Goal: Task Accomplishment & Management: Manage account settings

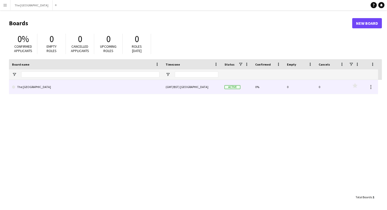
click at [234, 87] on span "Active" at bounding box center [232, 87] width 16 height 4
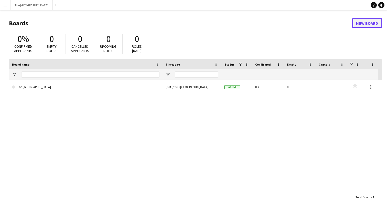
click at [372, 26] on link "New Board" at bounding box center [367, 23] width 30 height 10
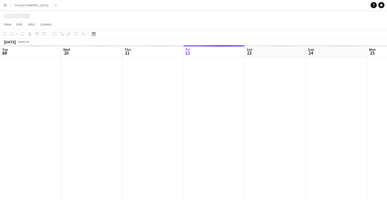
scroll to position [0, 122]
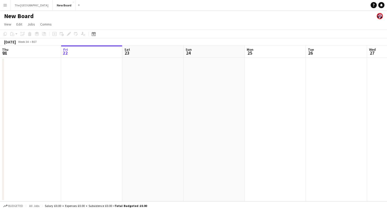
click at [137, 79] on app-date-cell at bounding box center [152, 130] width 61 height 144
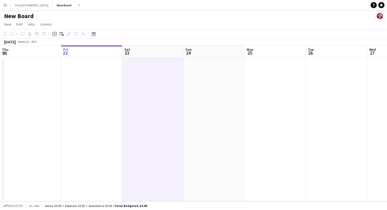
click at [35, 67] on app-date-cell at bounding box center [30, 130] width 61 height 144
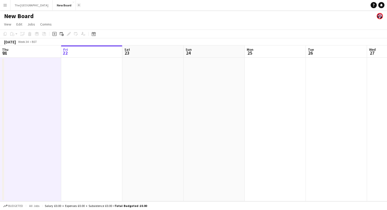
click at [80, 5] on app-icon "Add" at bounding box center [79, 5] width 2 height 2
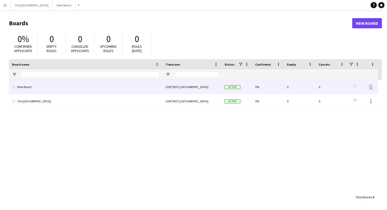
click at [370, 88] on div at bounding box center [370, 87] width 6 height 6
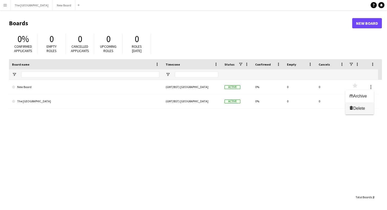
click at [360, 113] on button "Delete [GEOGRAPHIC_DATA]" at bounding box center [359, 109] width 29 height 12
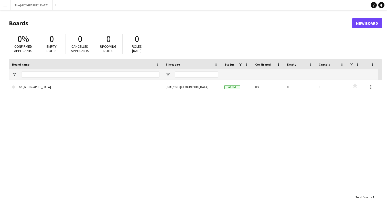
click at [6, 8] on button "Menu" at bounding box center [5, 5] width 10 height 10
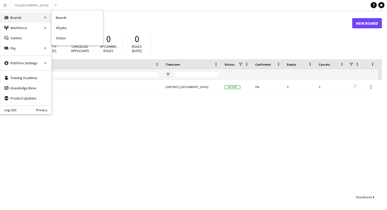
click at [11, 17] on div "Boards Boards" at bounding box center [25, 18] width 51 height 10
click at [59, 28] on link "All jobs" at bounding box center [77, 28] width 51 height 10
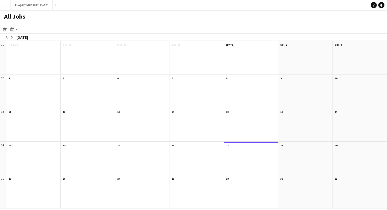
click at [148, 104] on div at bounding box center [142, 94] width 54 height 27
click at [148, 99] on div at bounding box center [142, 94] width 54 height 27
click at [241, 149] on div at bounding box center [251, 161] width 54 height 27
click at [57, 6] on app-icon "Add" at bounding box center [56, 5] width 2 height 2
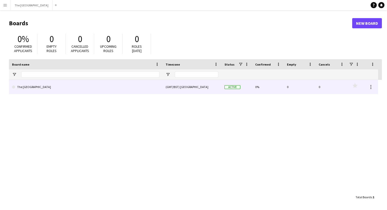
click at [54, 88] on link "The [GEOGRAPHIC_DATA]" at bounding box center [85, 87] width 147 height 14
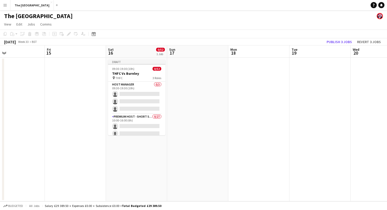
scroll to position [0, 125]
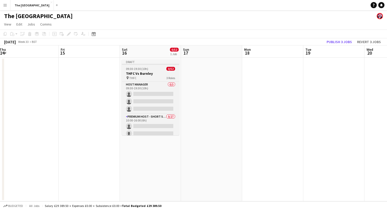
click at [153, 70] on div "09:30-19:30 (10h) 0/52" at bounding box center [150, 69] width 57 height 4
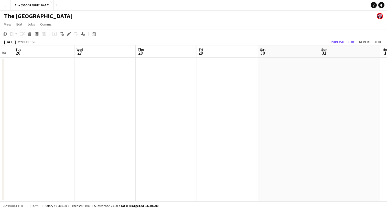
scroll to position [0, 148]
click at [207, 74] on app-date-cell at bounding box center [187, 130] width 61 height 144
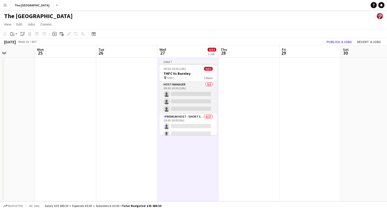
click at [198, 94] on app-card-role "Host Manager 0/3 09:30-19:30 (10h) single-neutral-actions single-neutral-action…" at bounding box center [187, 98] width 57 height 32
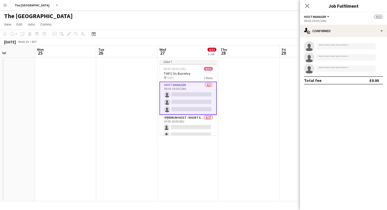
click at [198, 94] on app-card-role "Host Manager 0/3 09:30-19:30 (10h) single-neutral-actions single-neutral-action…" at bounding box center [187, 98] width 57 height 33
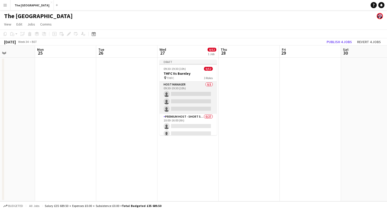
click at [198, 94] on app-card-role "Host Manager 0/3 09:30-19:30 (10h) single-neutral-actions single-neutral-action…" at bounding box center [187, 98] width 57 height 32
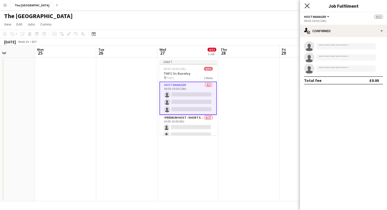
click at [309, 6] on icon "Close pop-in" at bounding box center [306, 5] width 5 height 5
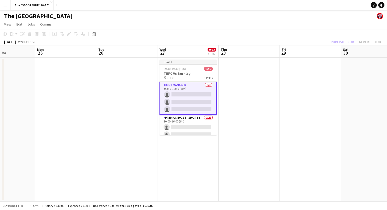
click at [203, 55] on app-board-header-date "Wed 27 0/52 1 Job" at bounding box center [187, 52] width 61 height 12
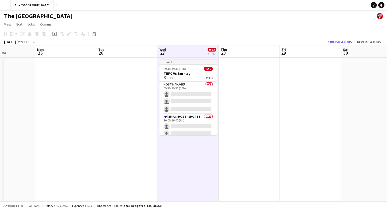
click at [194, 55] on app-board-header-date "Wed 27 0/52 1 Job" at bounding box center [187, 52] width 61 height 12
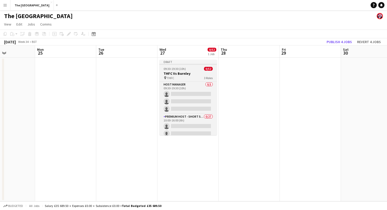
click at [195, 72] on h3 "THFC Vs Burnley" at bounding box center [187, 73] width 57 height 5
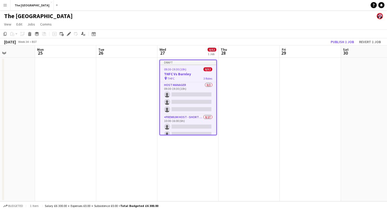
click at [195, 72] on h3 "THFC Vs Burnley" at bounding box center [188, 74] width 56 height 5
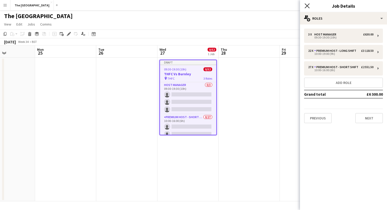
click at [308, 6] on icon "Close pop-in" at bounding box center [306, 5] width 5 height 5
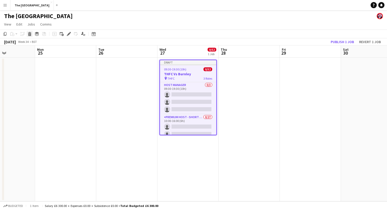
click at [31, 33] on icon "Delete" at bounding box center [30, 34] width 4 height 4
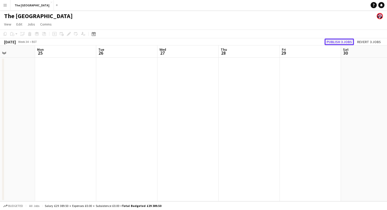
click at [345, 40] on button "Publish 3 jobs" at bounding box center [338, 42] width 29 height 7
click at [7, 25] on span "View" at bounding box center [7, 24] width 7 height 5
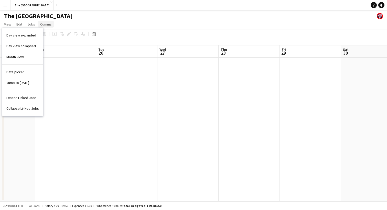
click at [44, 25] on span "Comms" at bounding box center [46, 24] width 12 height 5
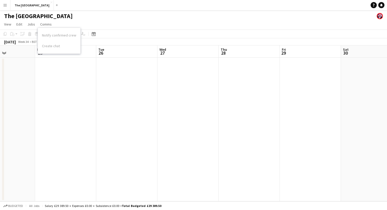
click at [45, 48] on div "Notify confirmed crew Create chat" at bounding box center [59, 40] width 42 height 21
click at [30, 23] on span "Jobs" at bounding box center [31, 24] width 8 height 5
click at [33, 36] on div "New Job Edit Job Delete Job New Linked Job Edit Linked Jobs" at bounding box center [44, 58] width 36 height 56
click at [10, 24] on span "View" at bounding box center [7, 24] width 7 height 5
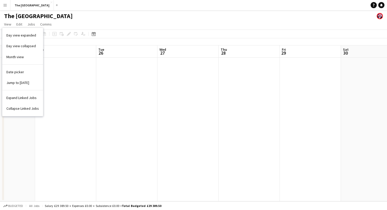
click at [81, 75] on app-date-cell at bounding box center [65, 130] width 61 height 144
